Goal: Register for event/course

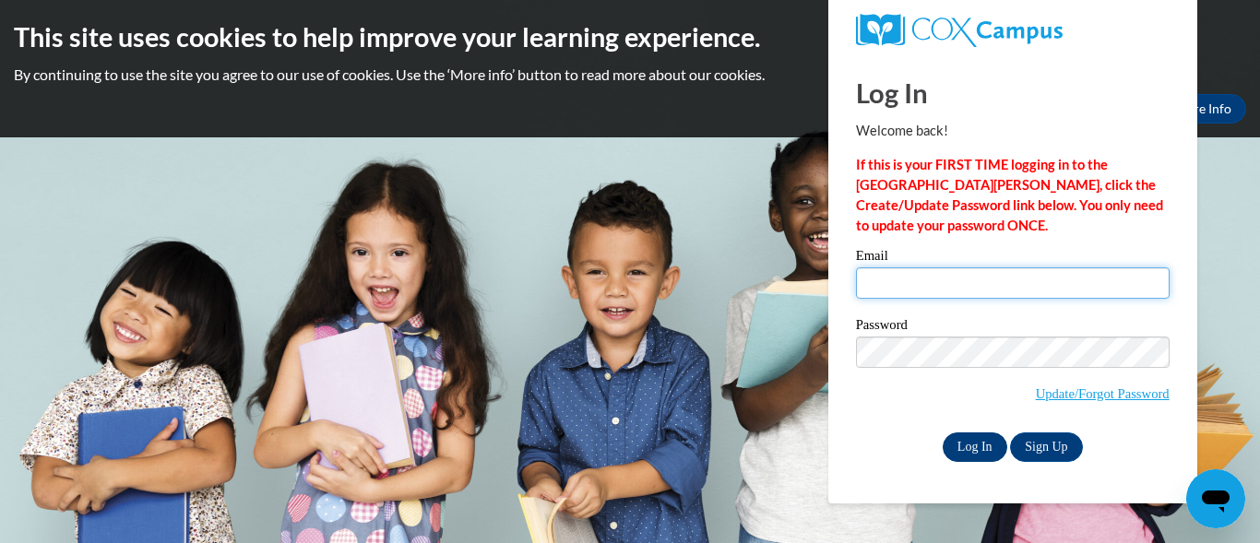
type input "Lakbrown@glcsd.org"
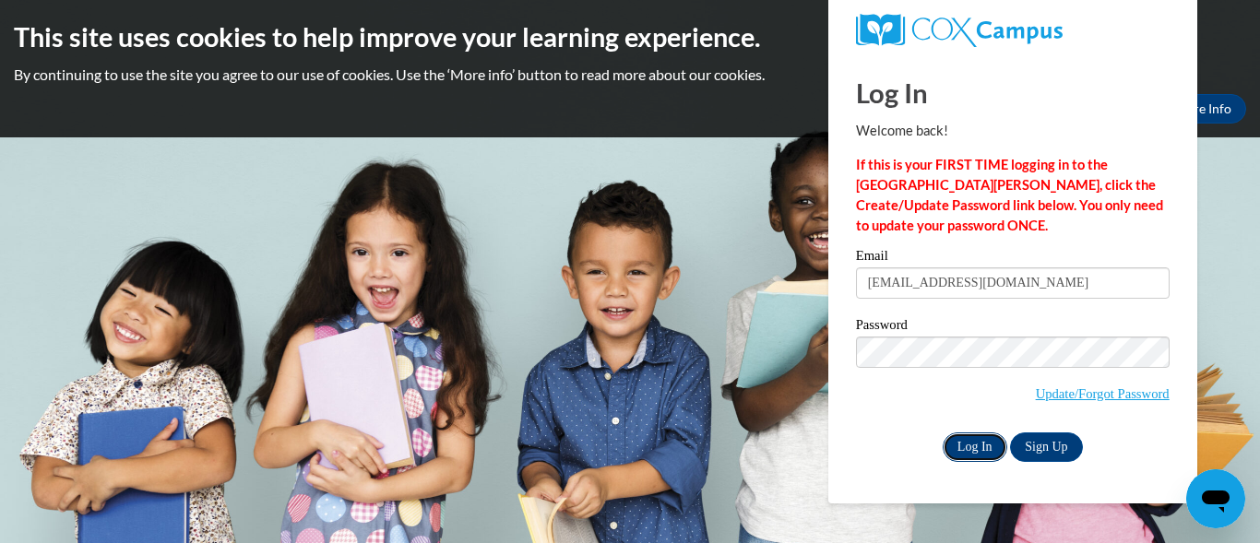
click at [966, 452] on input "Log In" at bounding box center [975, 448] width 65 height 30
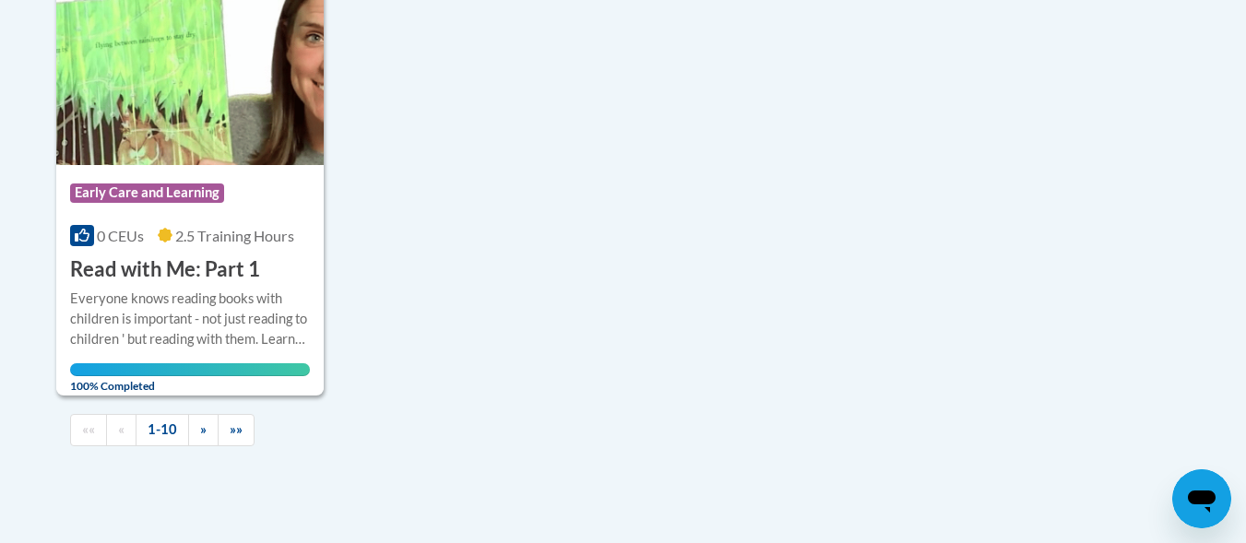
scroll to position [2090, 0]
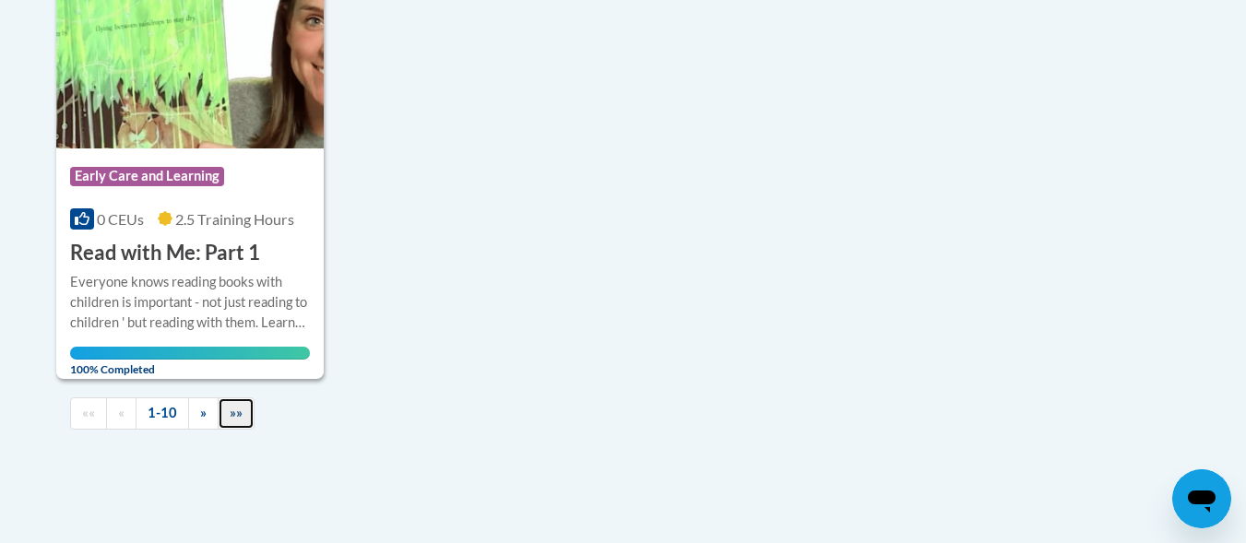
click at [230, 421] on span "»»" at bounding box center [236, 413] width 13 height 16
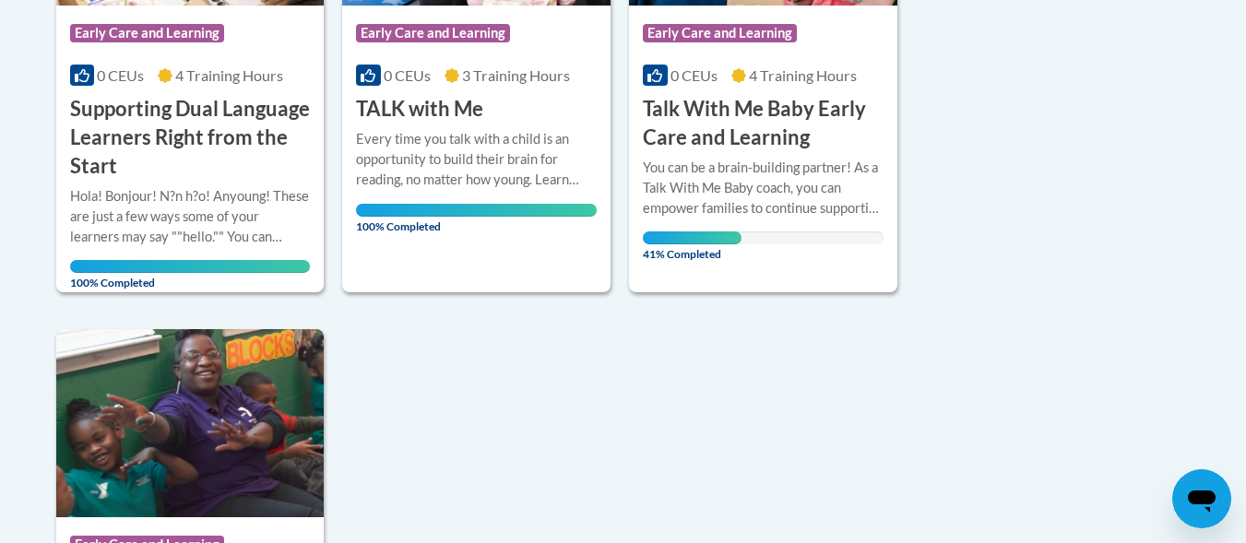
scroll to position [594, 0]
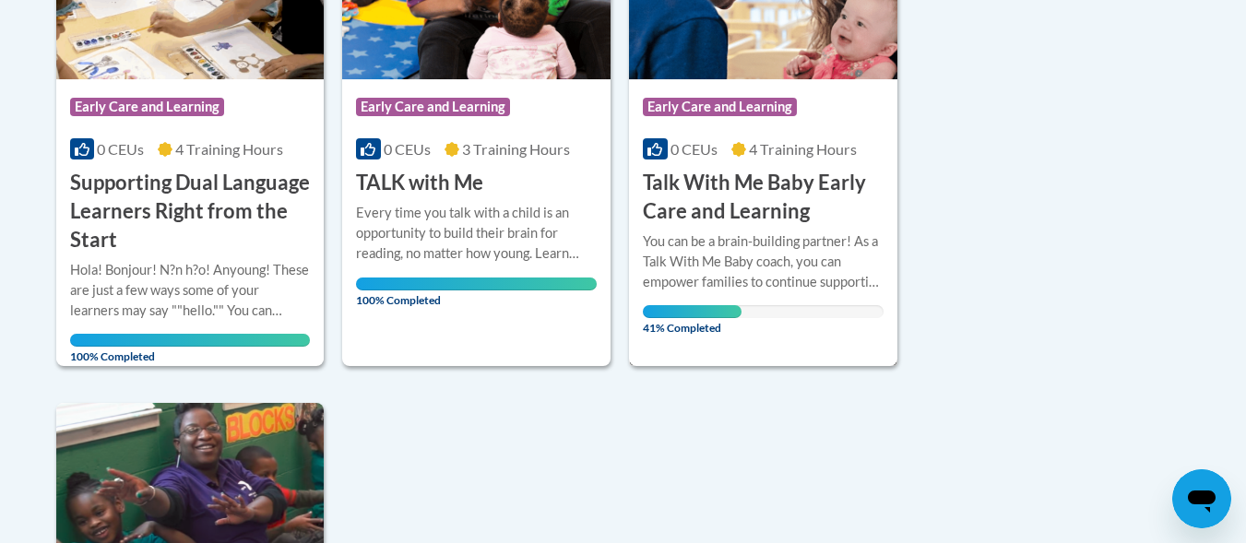
click at [786, 221] on h3 "Talk With Me Baby Early Care and Learning" at bounding box center [763, 197] width 241 height 57
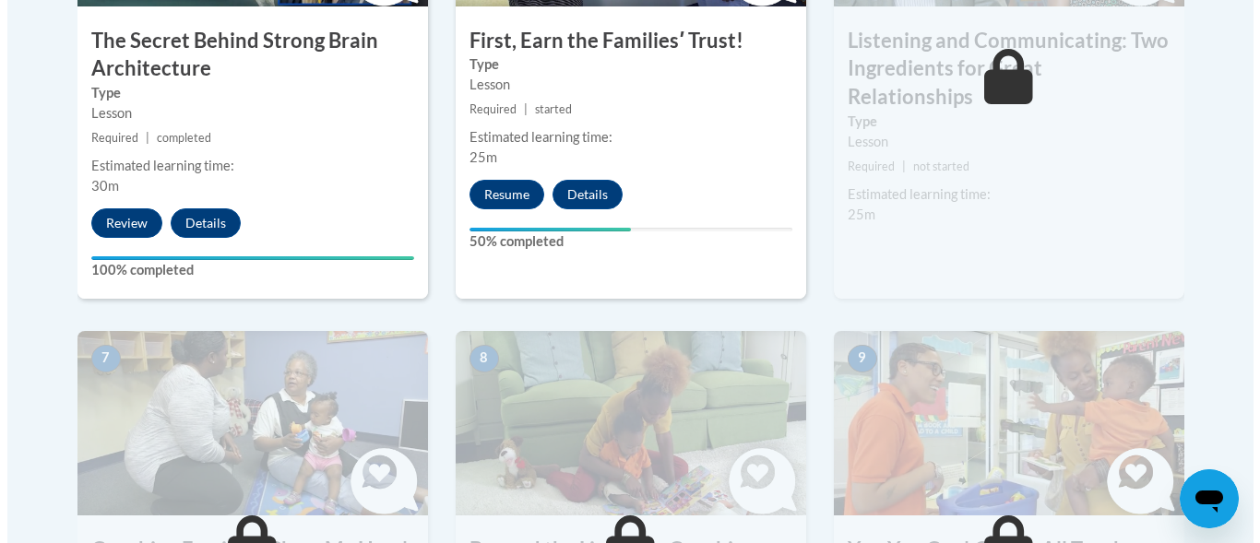
scroll to position [1328, 0]
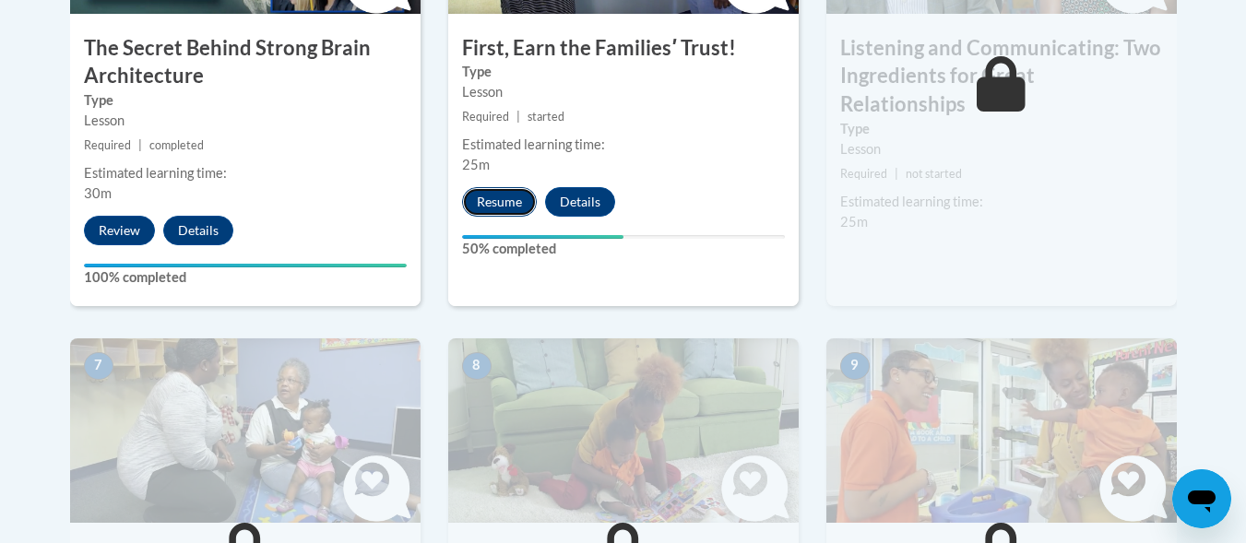
click at [475, 192] on button "Resume" at bounding box center [499, 202] width 75 height 30
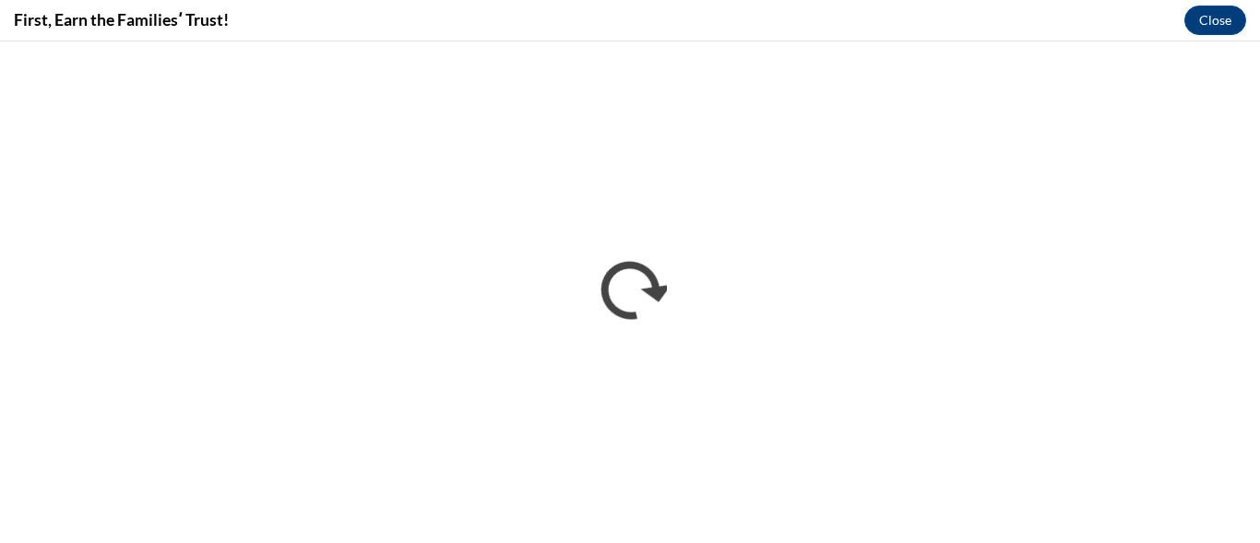
scroll to position [0, 0]
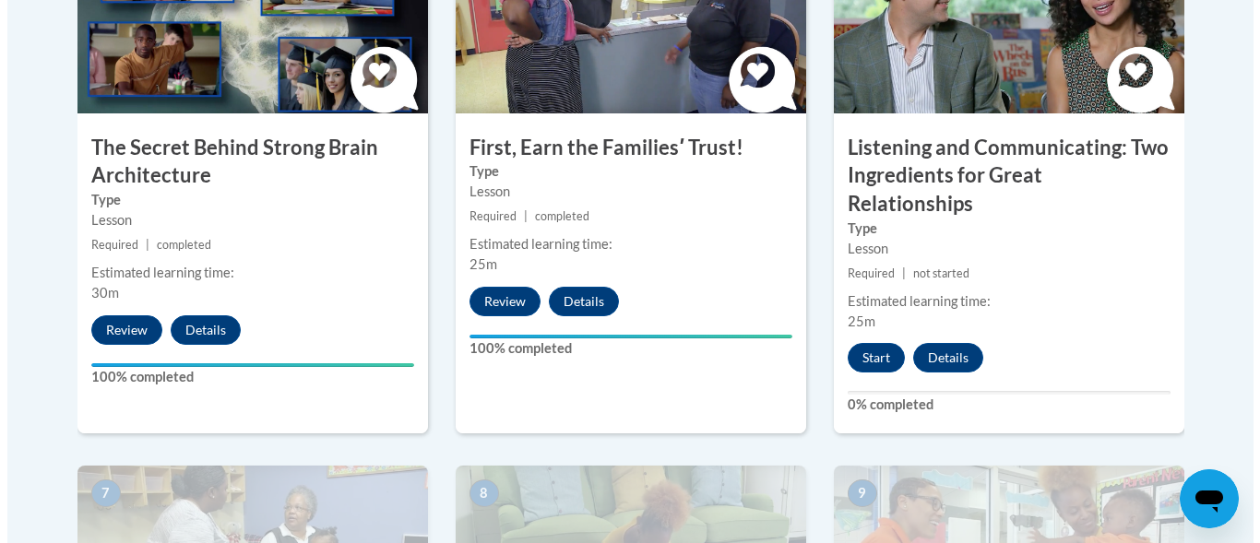
scroll to position [1204, 0]
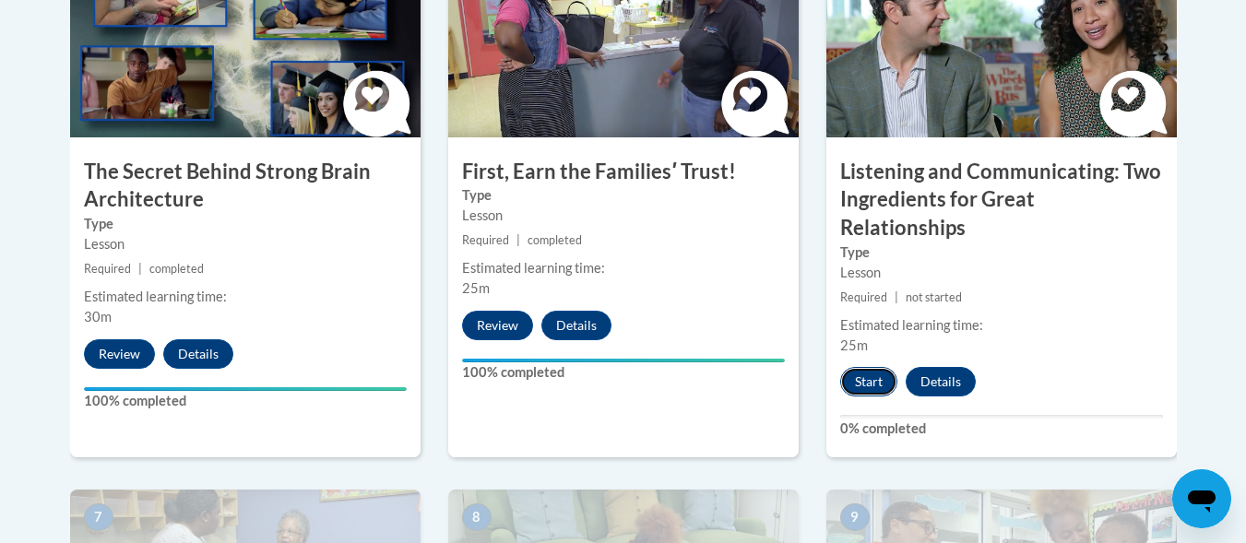
click at [868, 367] on button "Start" at bounding box center [868, 382] width 57 height 30
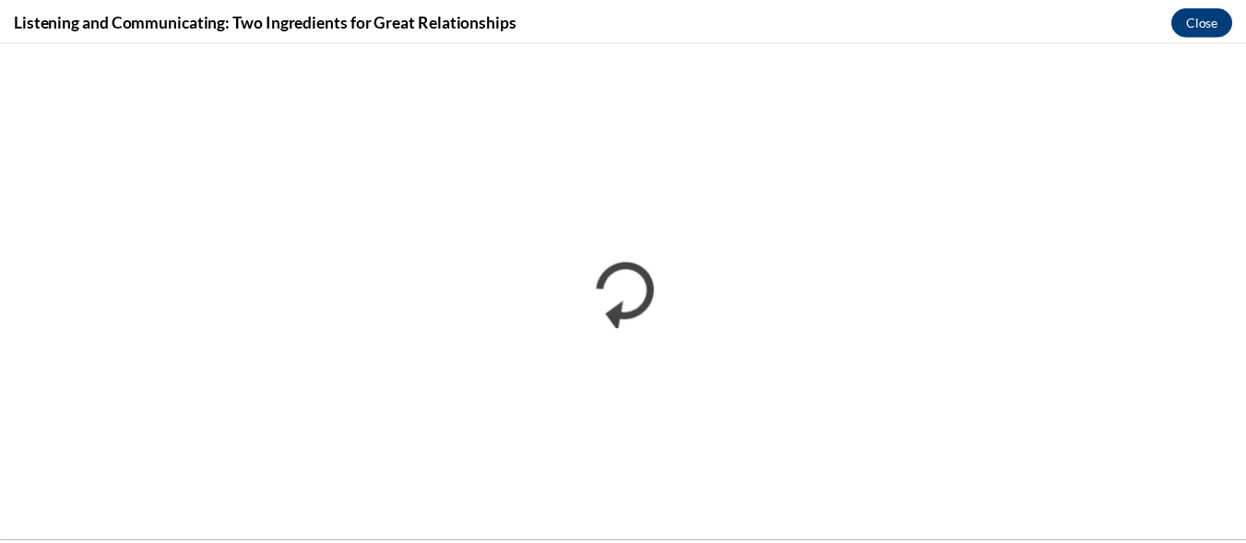
scroll to position [0, 0]
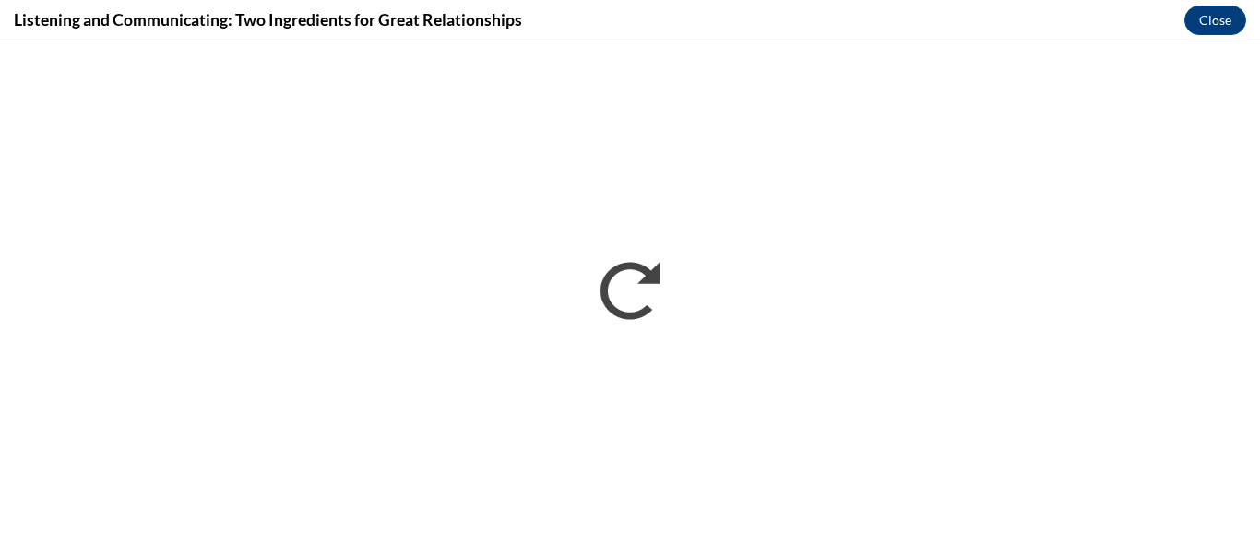
click at [1245, 40] on div "Listening and Communicating: Two Ingredients for Great Relationships Close" at bounding box center [630, 21] width 1260 height 42
click at [1124, 12] on div "Listening and Communicating: Two Ingredients for Great Relationships Close" at bounding box center [630, 21] width 1260 height 42
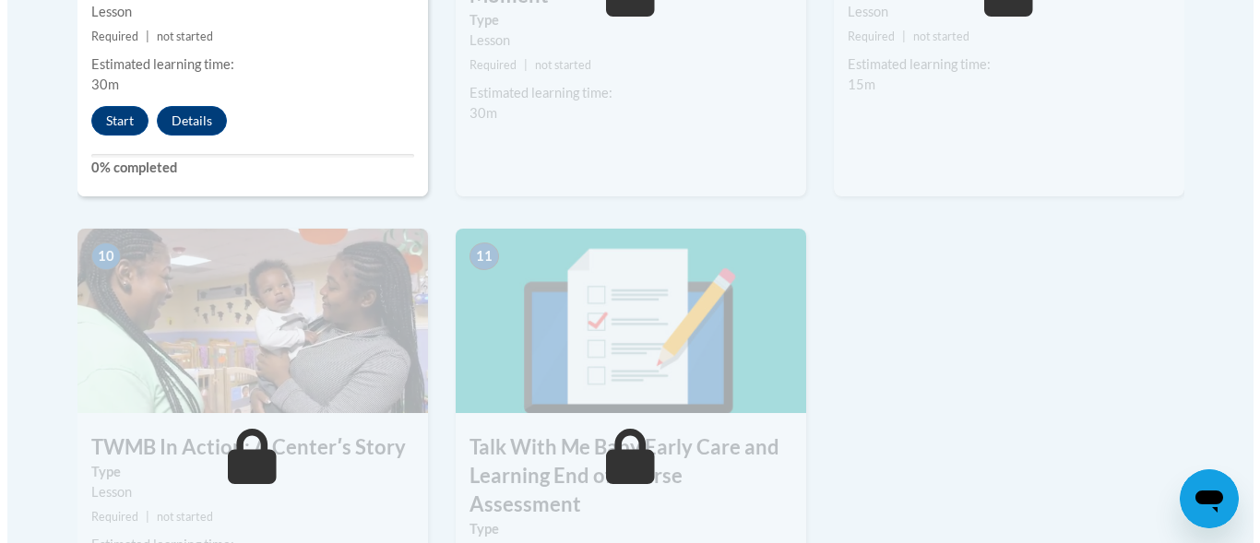
scroll to position [1773, 0]
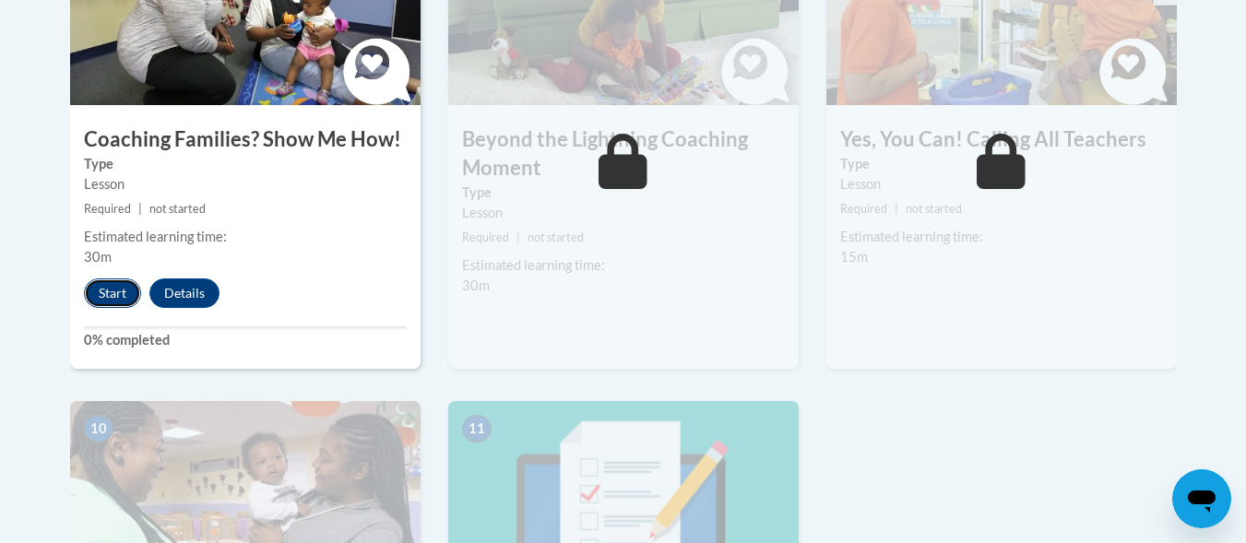
click at [119, 279] on button "Start" at bounding box center [112, 294] width 57 height 30
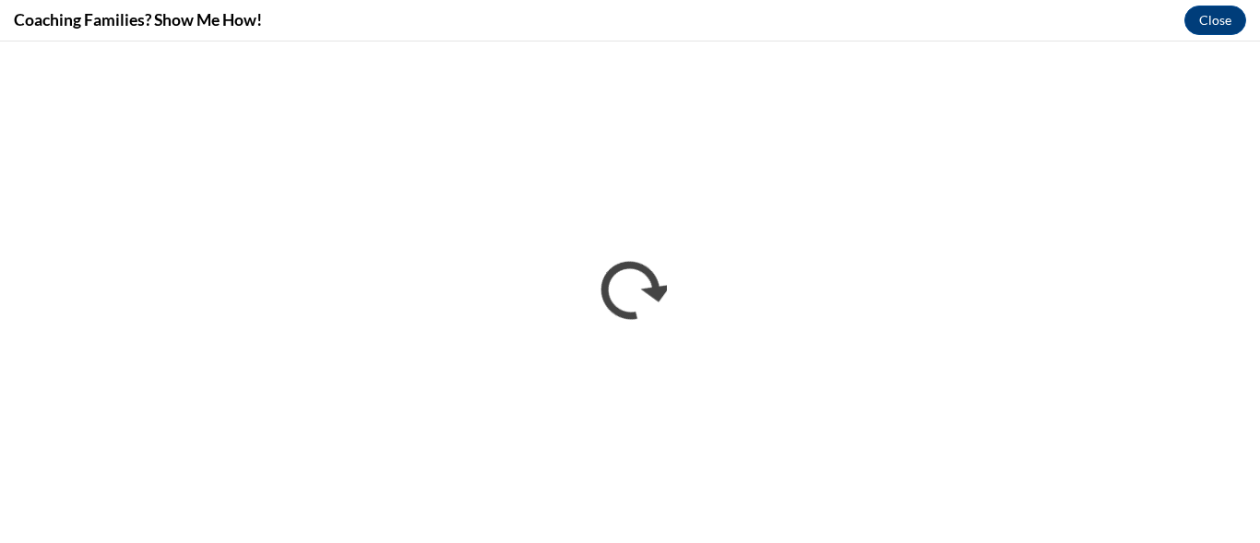
scroll to position [0, 0]
